Goal: Transaction & Acquisition: Download file/media

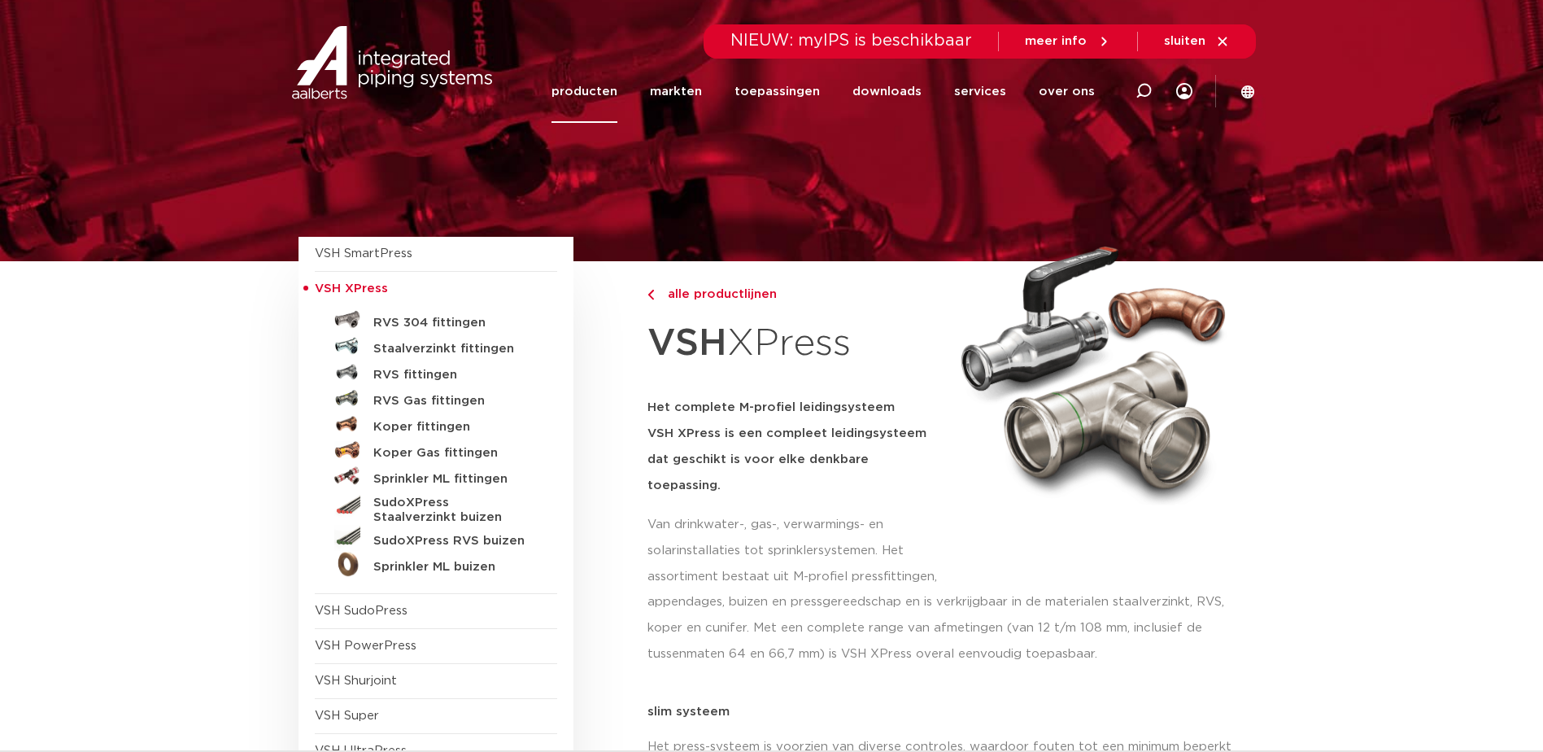
drag, startPoint x: 818, startPoint y: 643, endPoint x: 819, endPoint y: 613, distance: 29.3
drag, startPoint x: 819, startPoint y: 613, endPoint x: 189, endPoint y: 465, distance: 647.9
click at [870, 96] on link "downloads" at bounding box center [887, 91] width 69 height 63
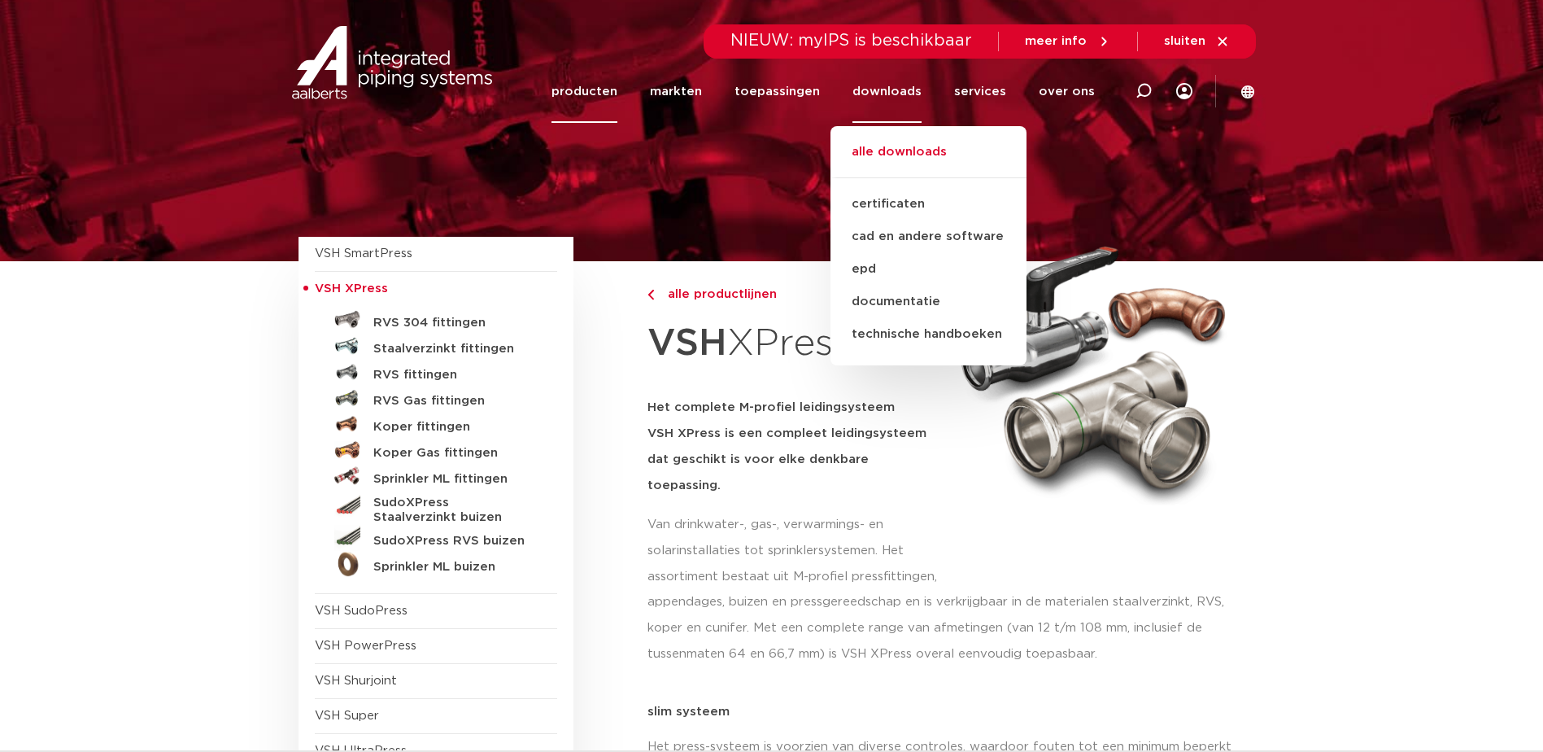
click at [904, 152] on link "alle downloads" at bounding box center [929, 160] width 196 height 36
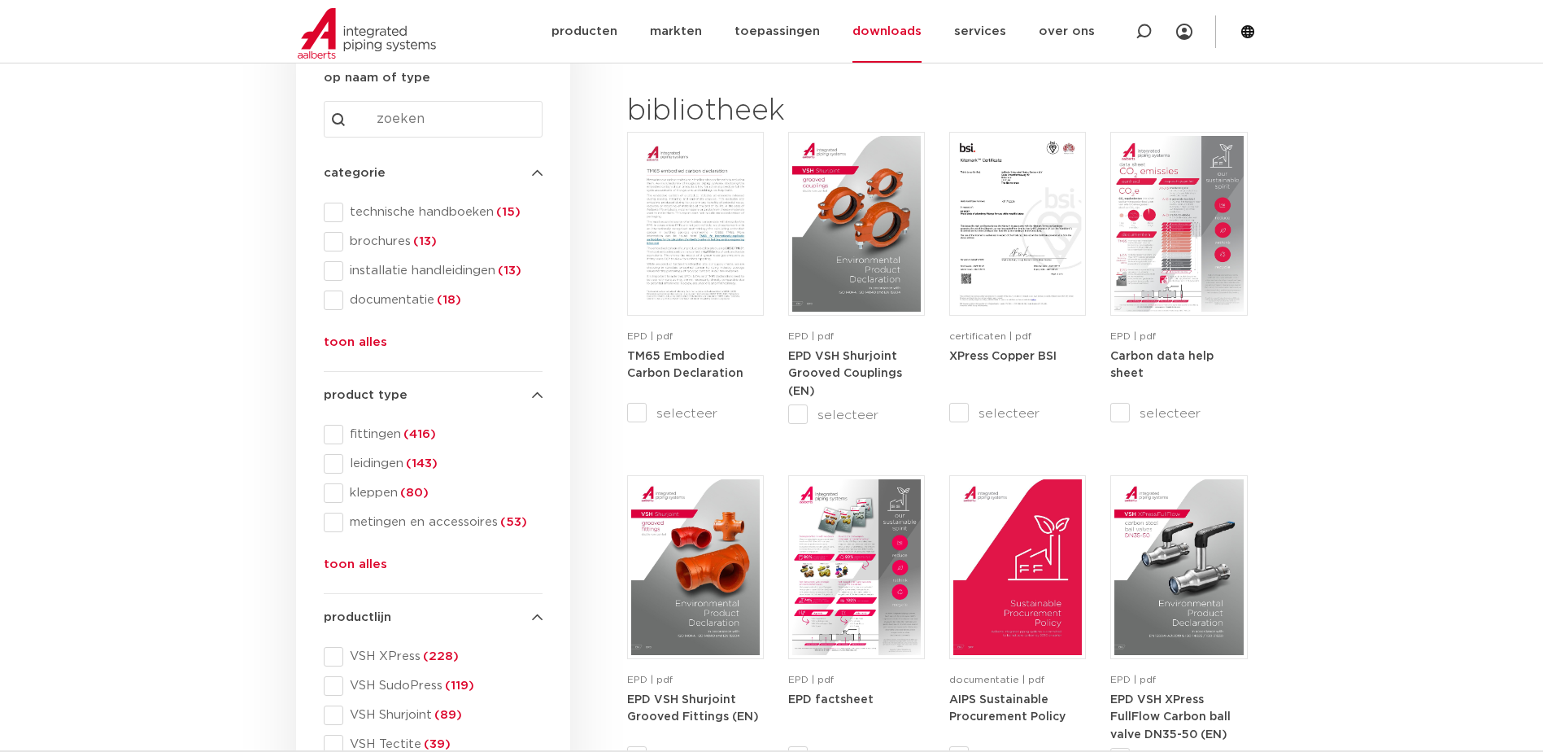
scroll to position [407, 0]
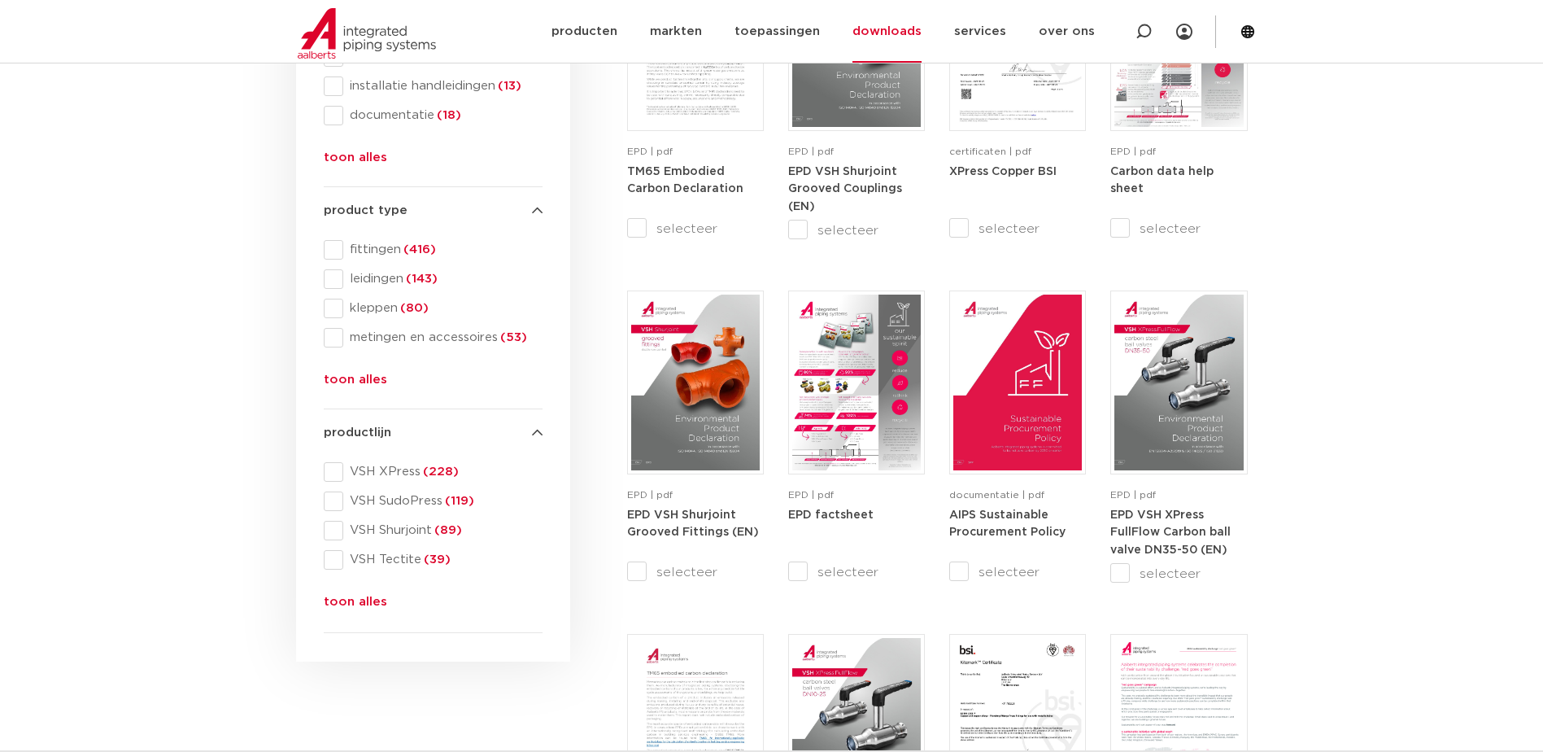
click at [339, 378] on button "toon alles" at bounding box center [355, 383] width 63 height 26
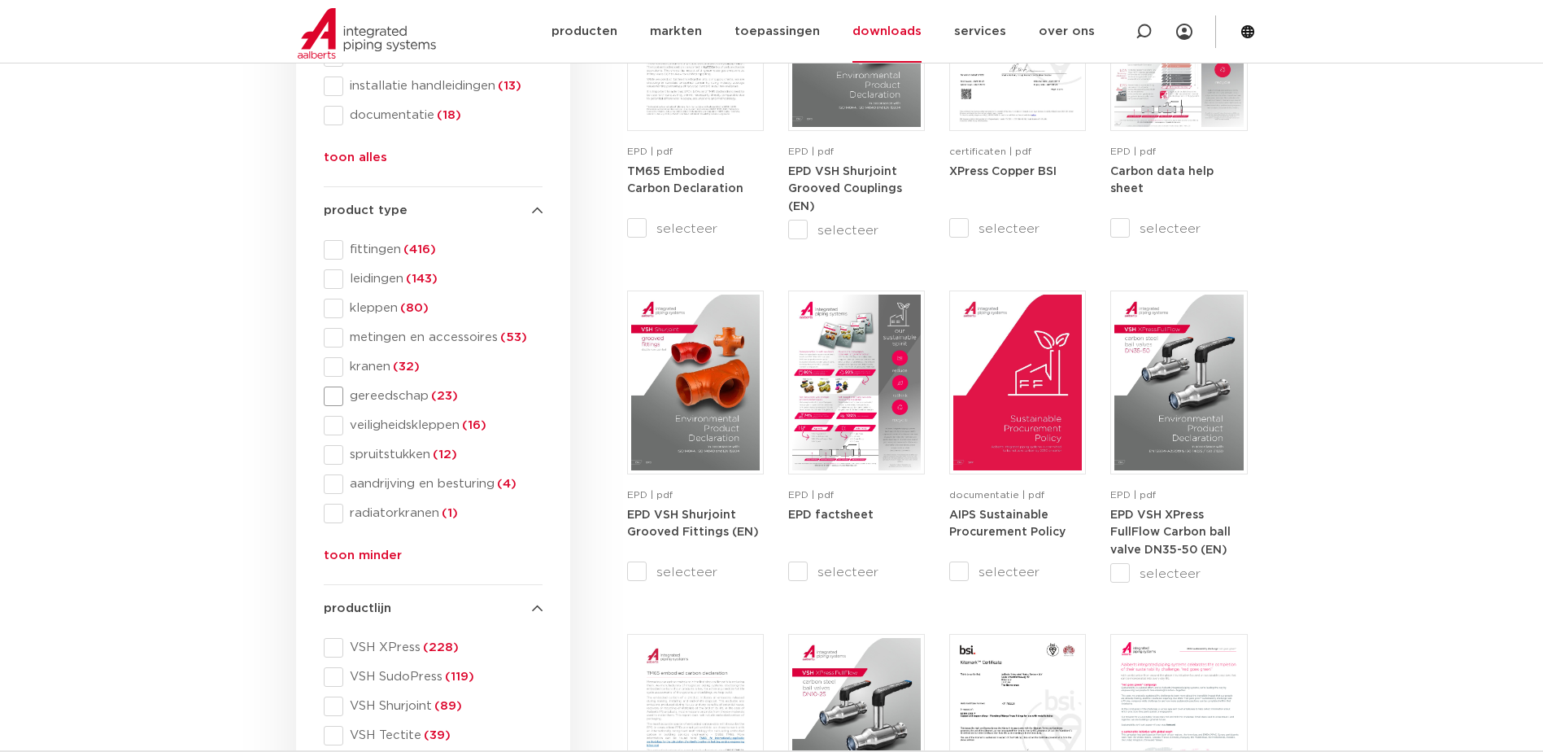
click at [334, 398] on span at bounding box center [334, 396] width 20 height 20
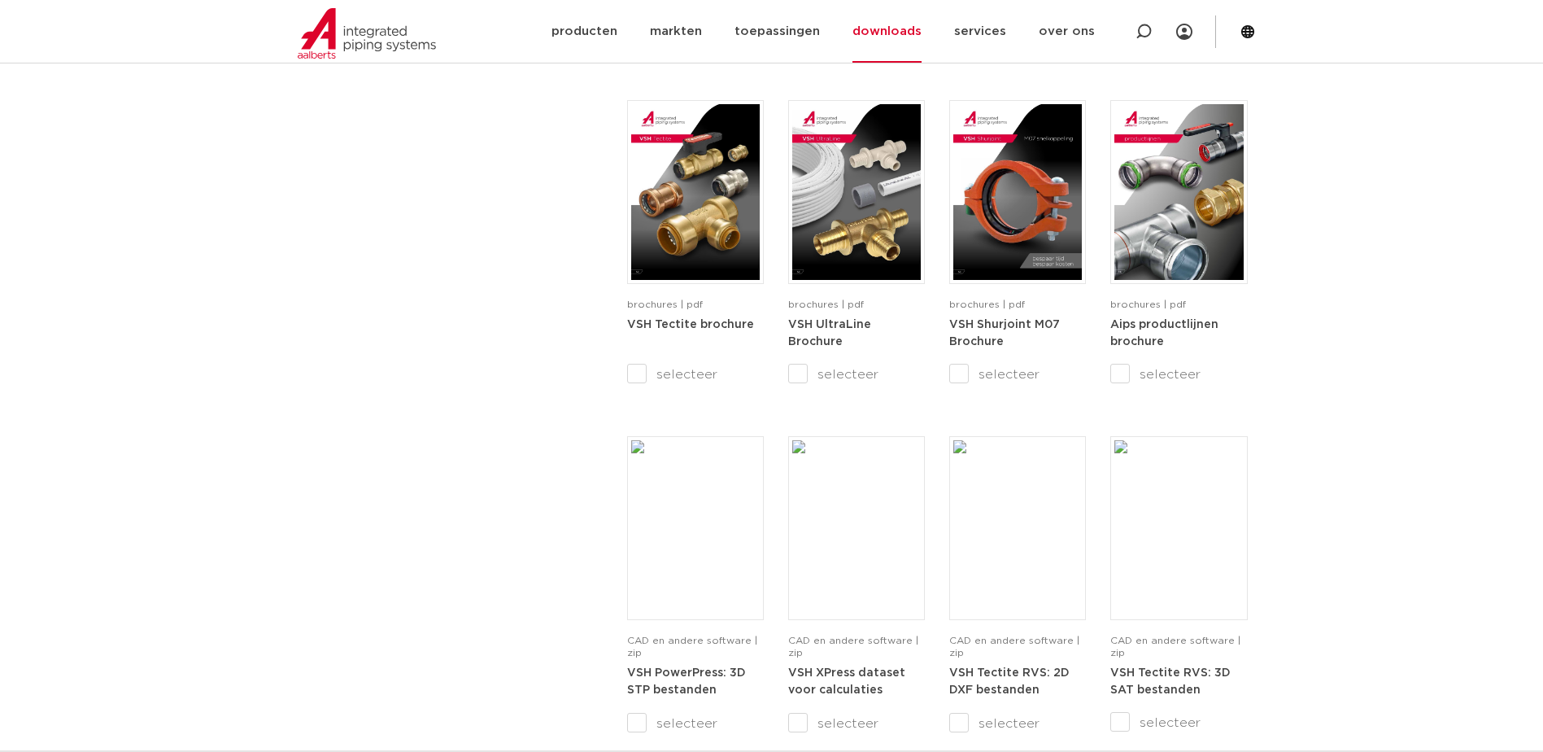
scroll to position [1383, 0]
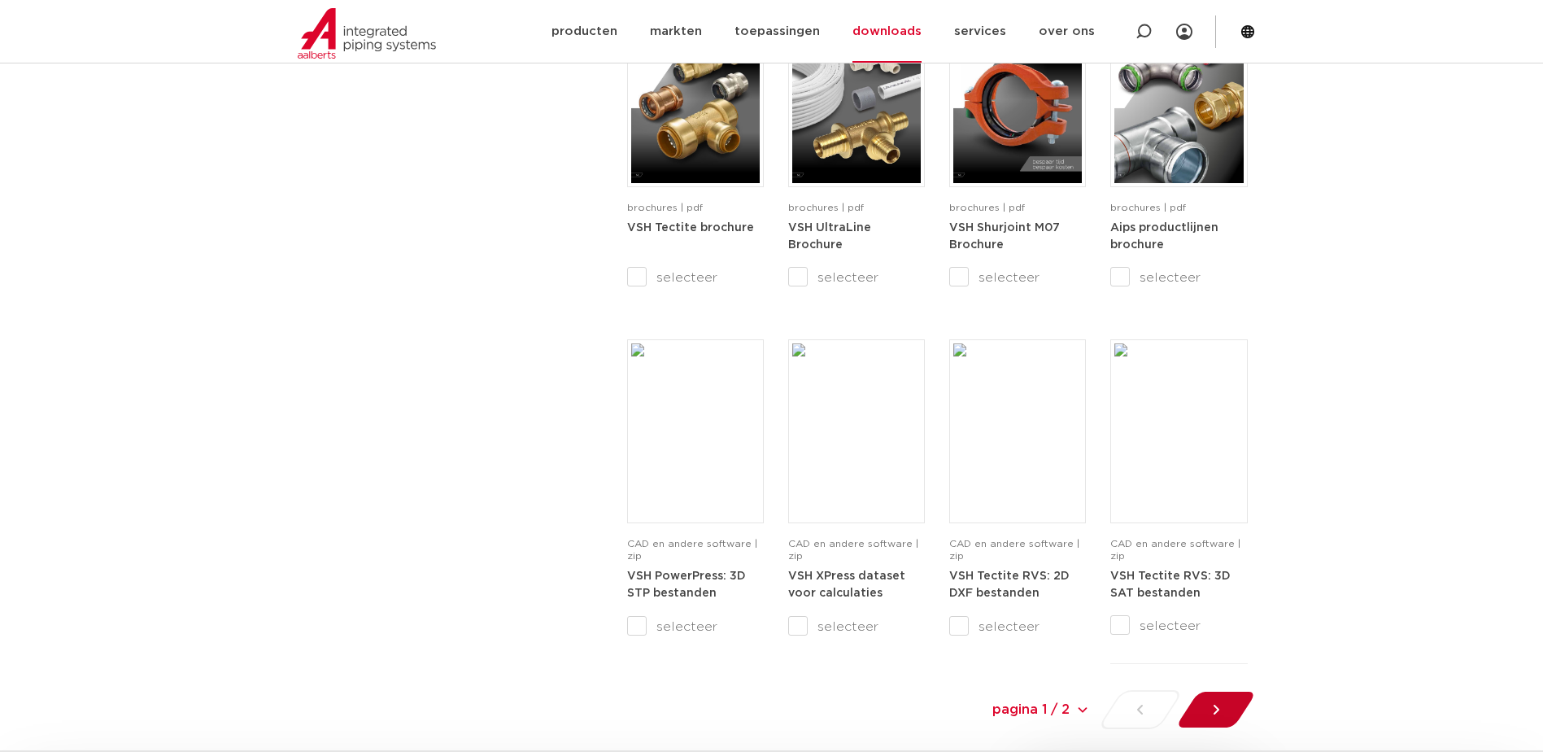
click at [1216, 707] on icon at bounding box center [1216, 710] width 6 height 10
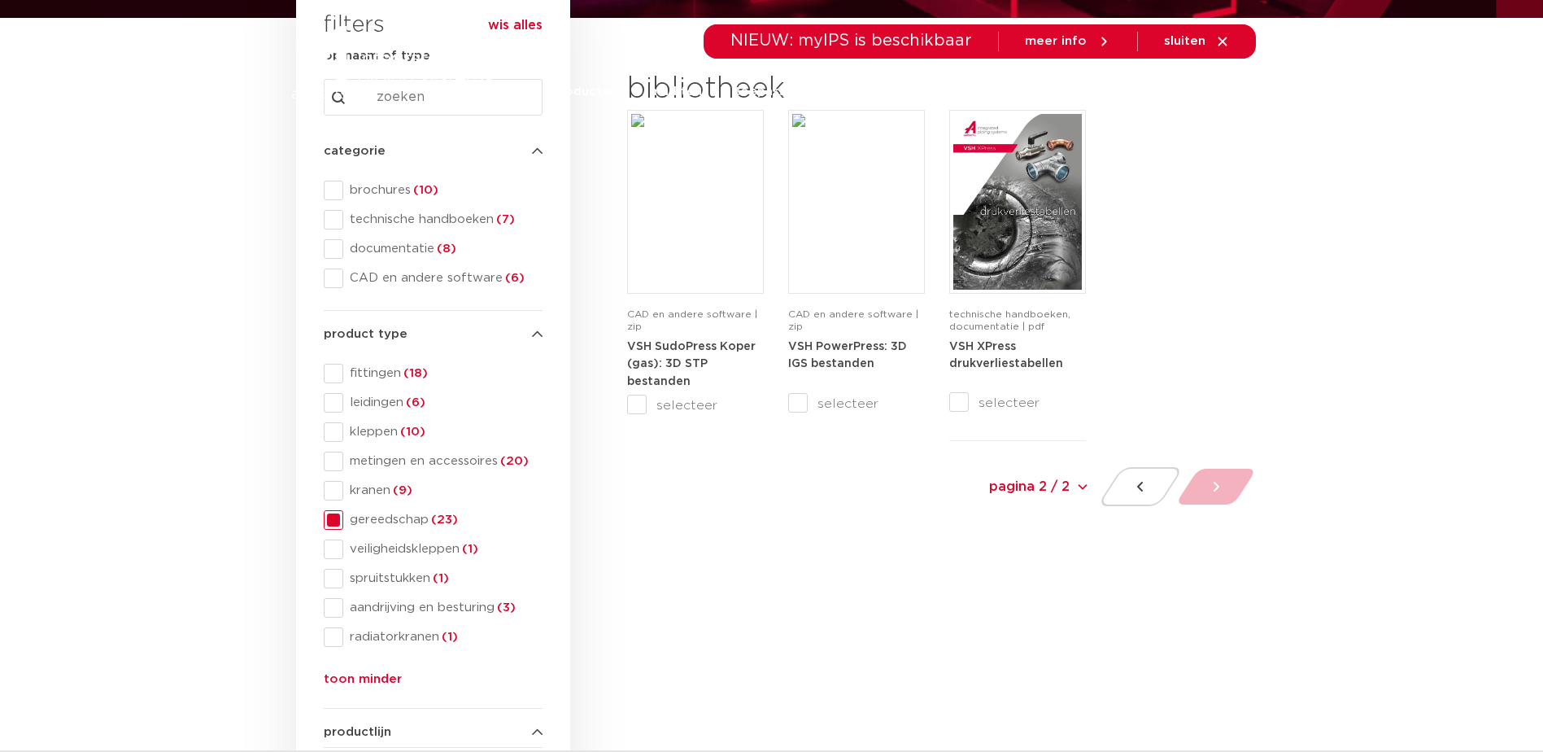
scroll to position [28, 0]
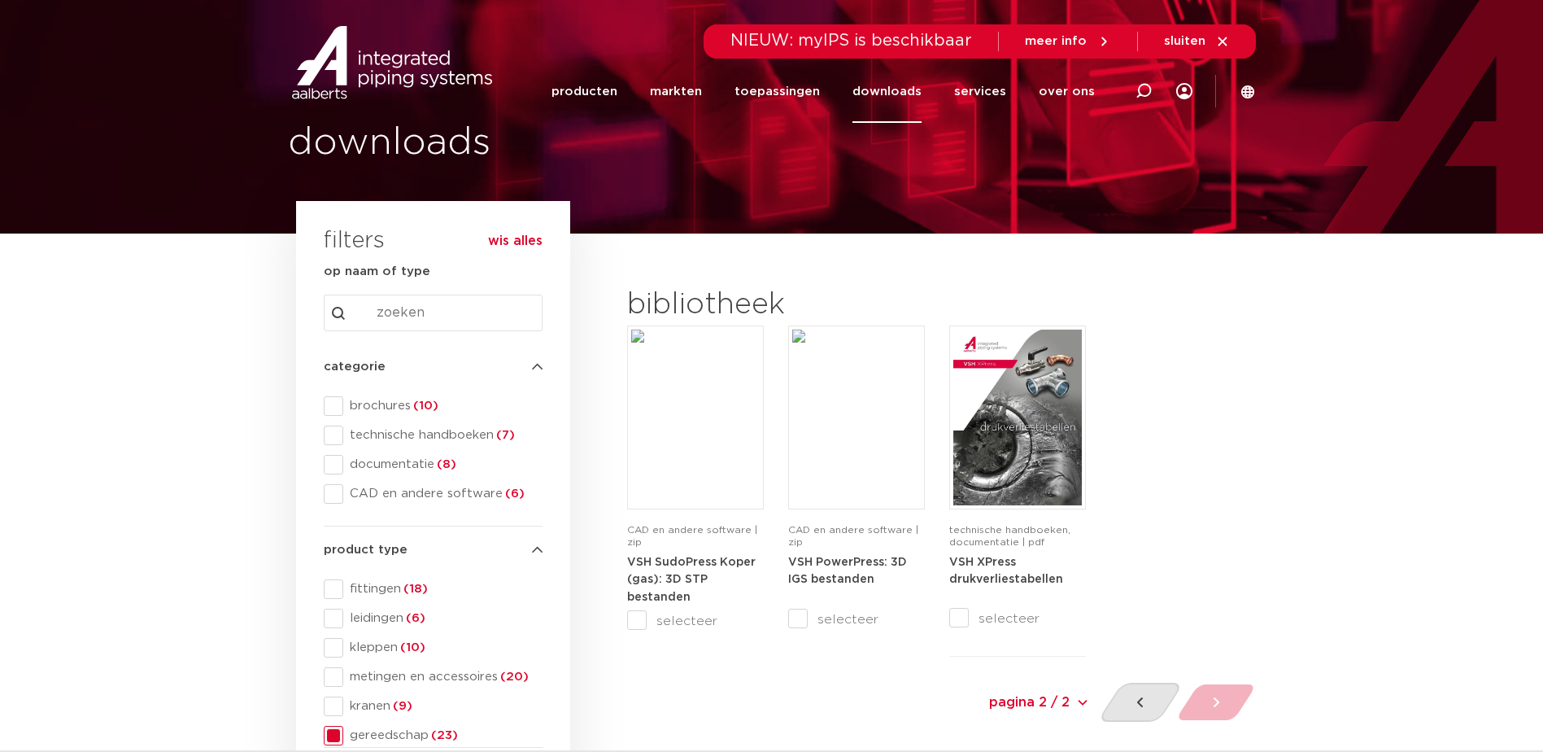
click at [1144, 702] on icon at bounding box center [1141, 702] width 16 height 16
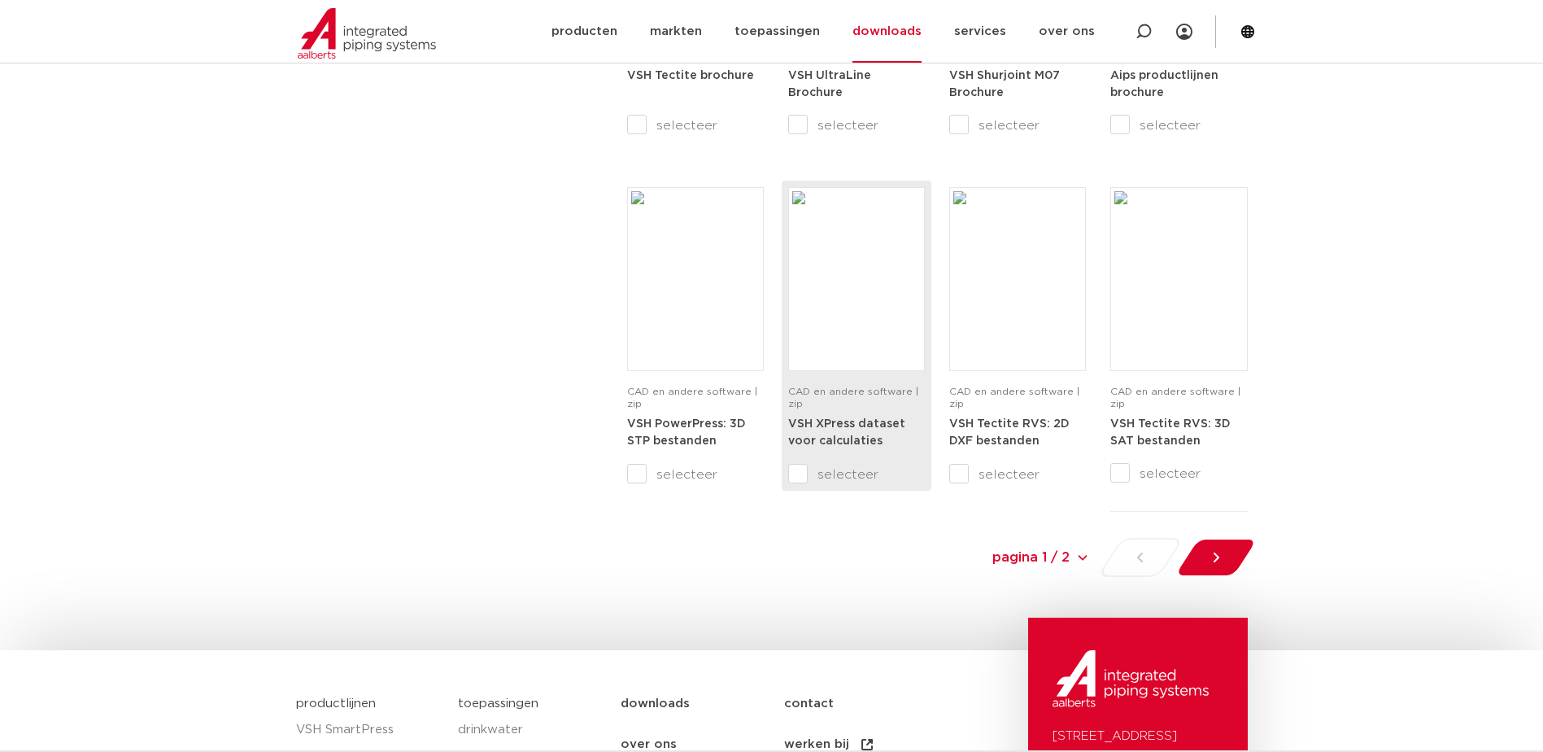
scroll to position [1546, 0]
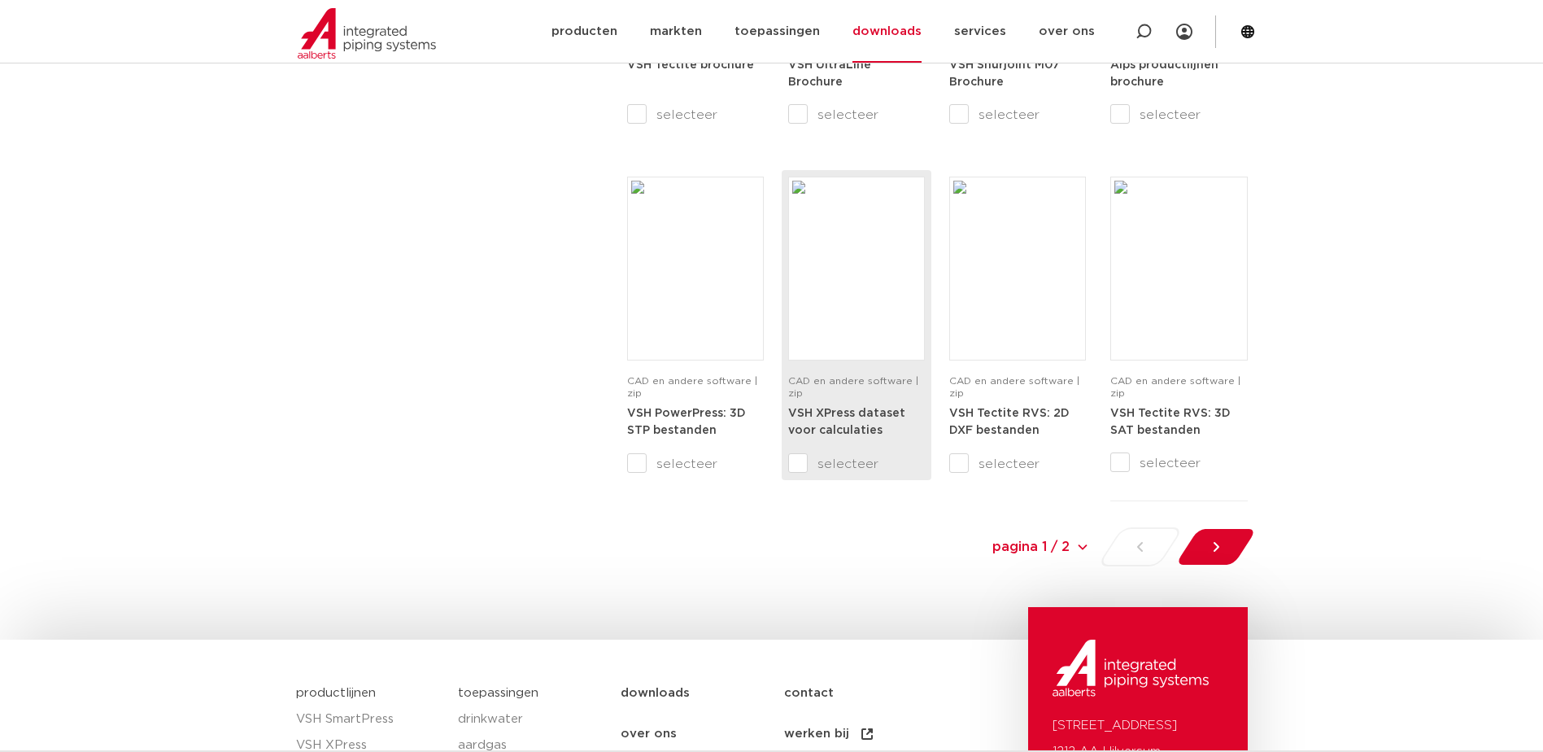
click at [859, 416] on strong "VSH XPress dataset voor calculaties" at bounding box center [846, 422] width 117 height 29
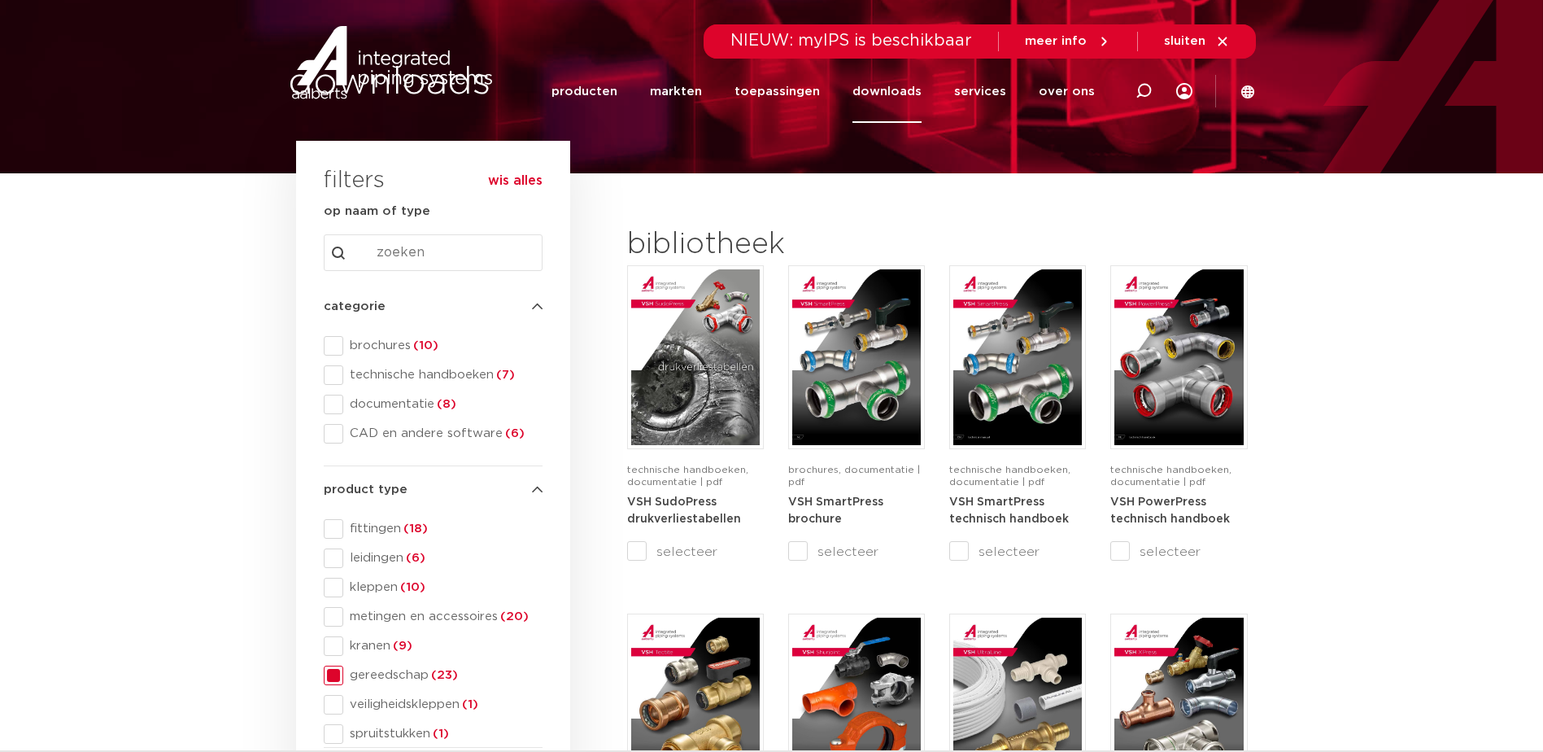
scroll to position [0, 0]
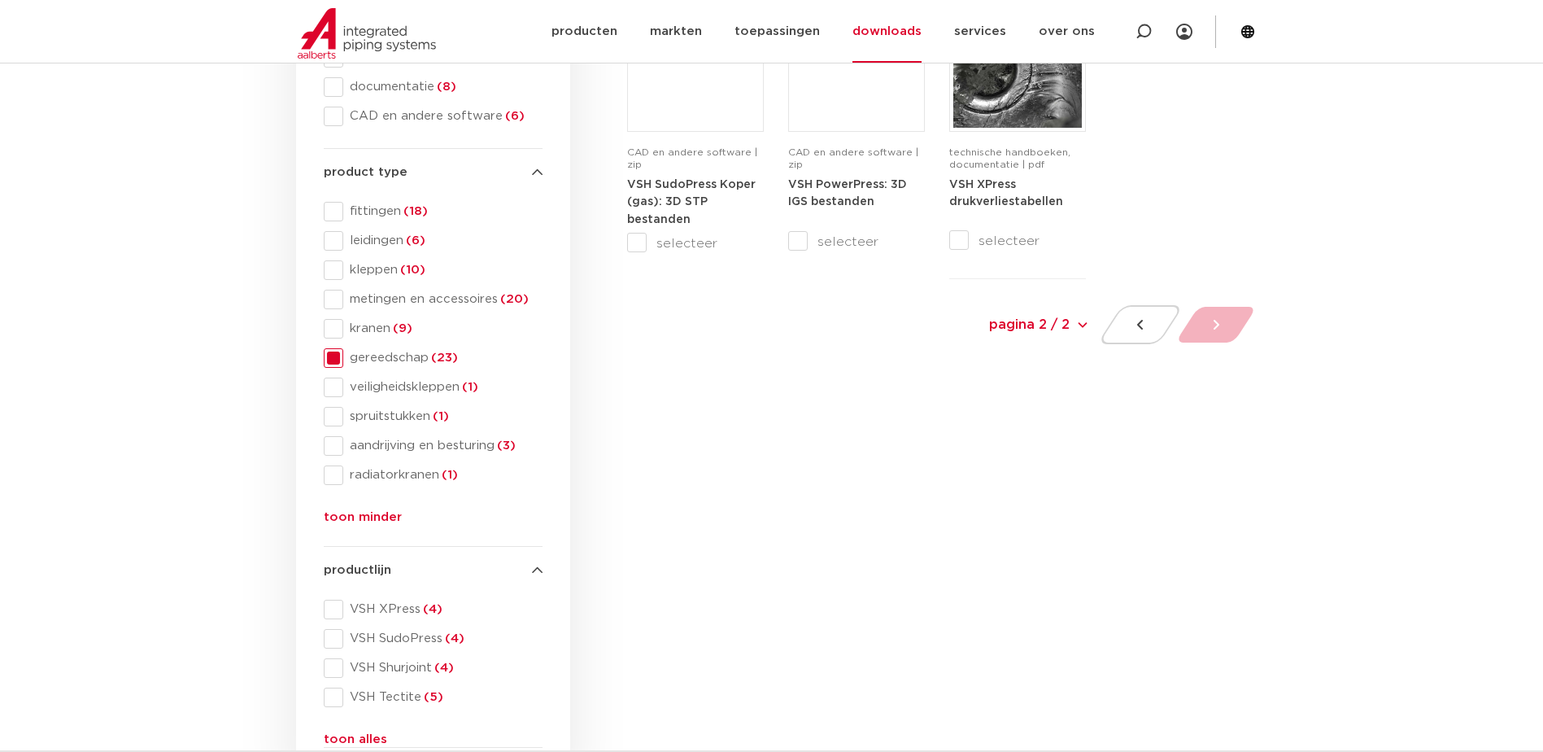
scroll to position [407, 0]
